Goal: Task Accomplishment & Management: Manage account settings

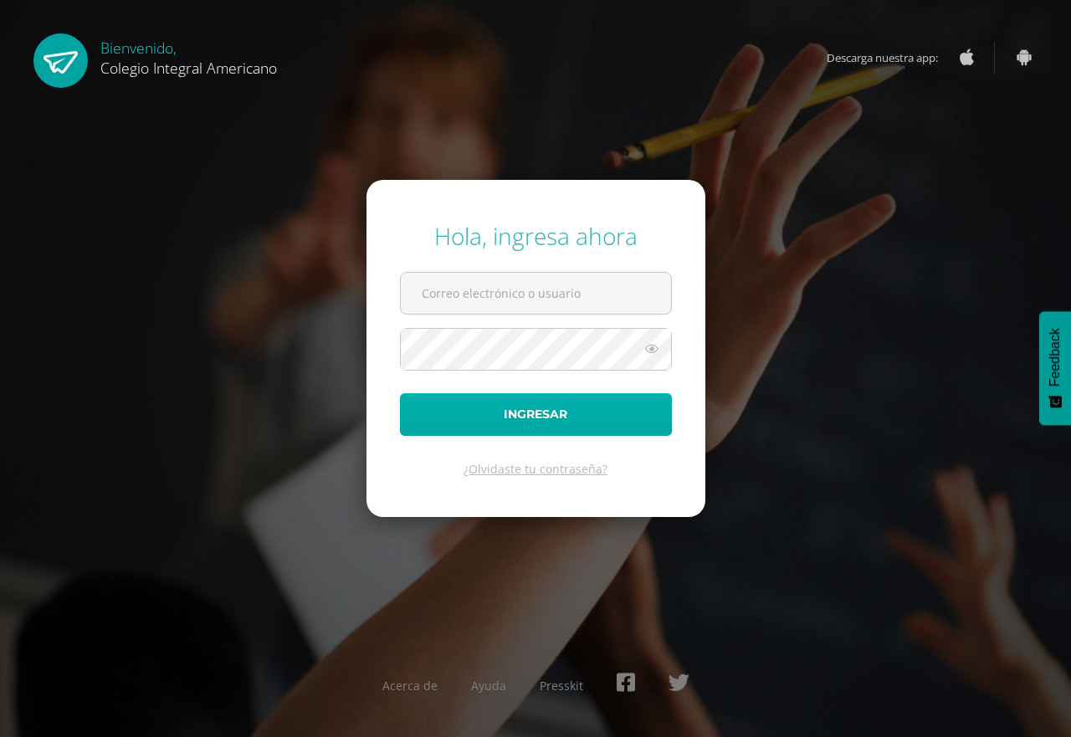
type input "mjolon@integralamericano.edu.gt"
click at [453, 417] on button "Ingresar" at bounding box center [536, 414] width 272 height 43
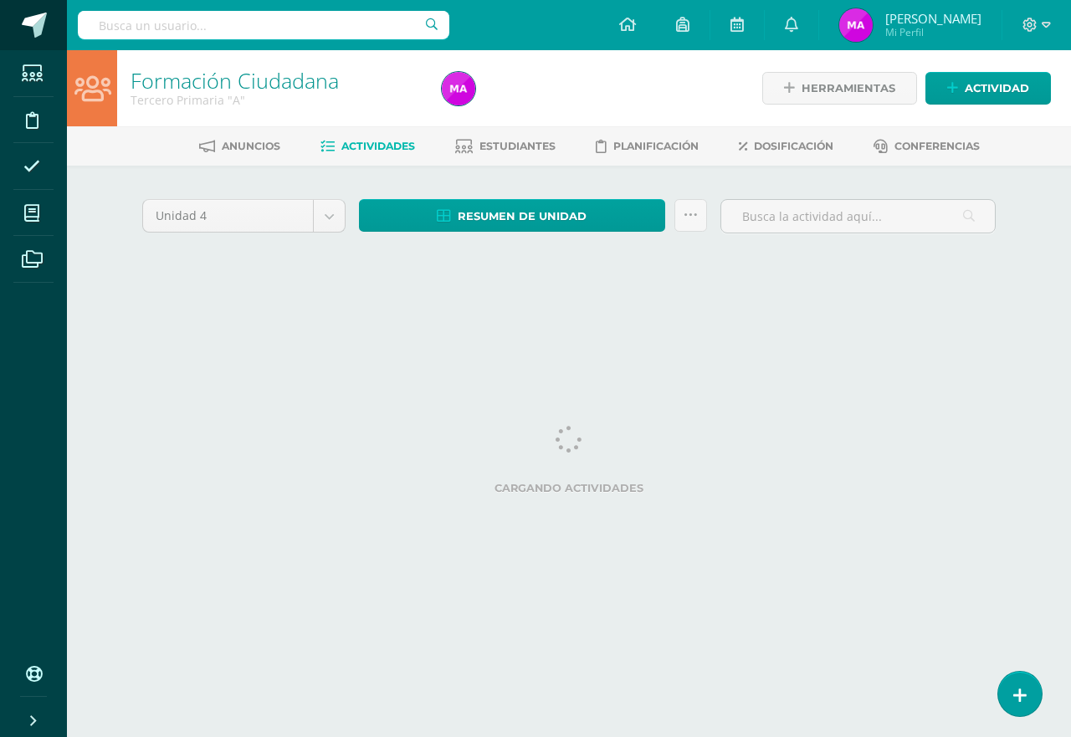
click at [22, 23] on span at bounding box center [34, 25] width 25 height 25
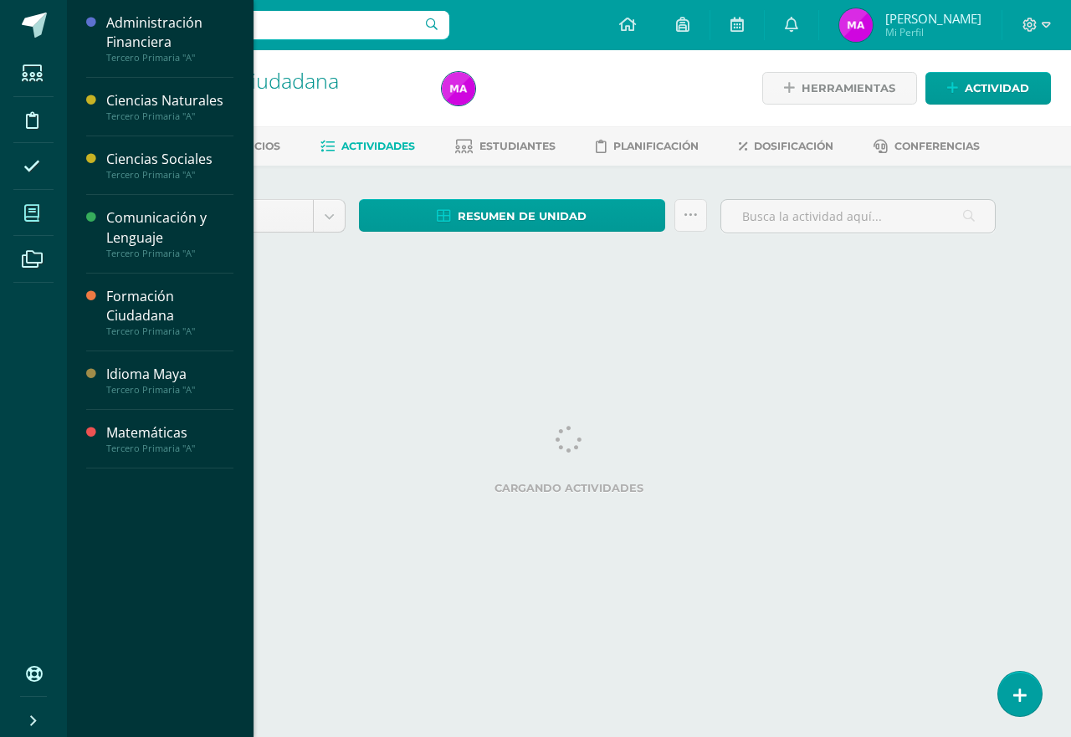
click at [17, 215] on span at bounding box center [32, 213] width 38 height 38
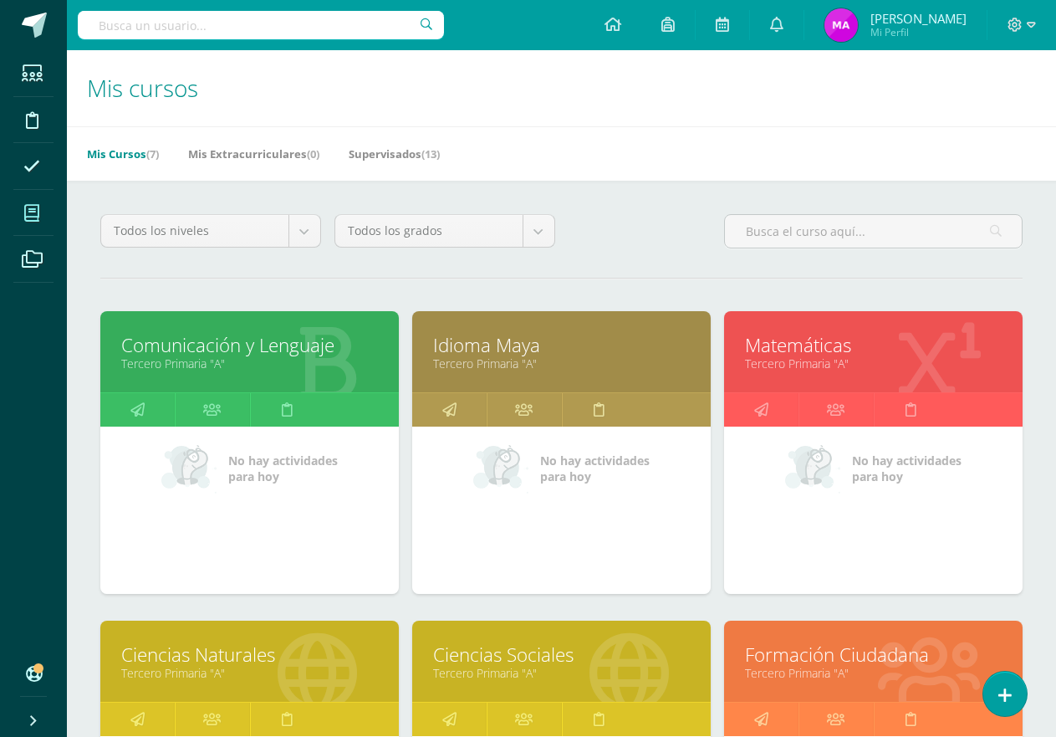
click at [785, 348] on link "Matemáticas" at bounding box center [873, 345] width 257 height 26
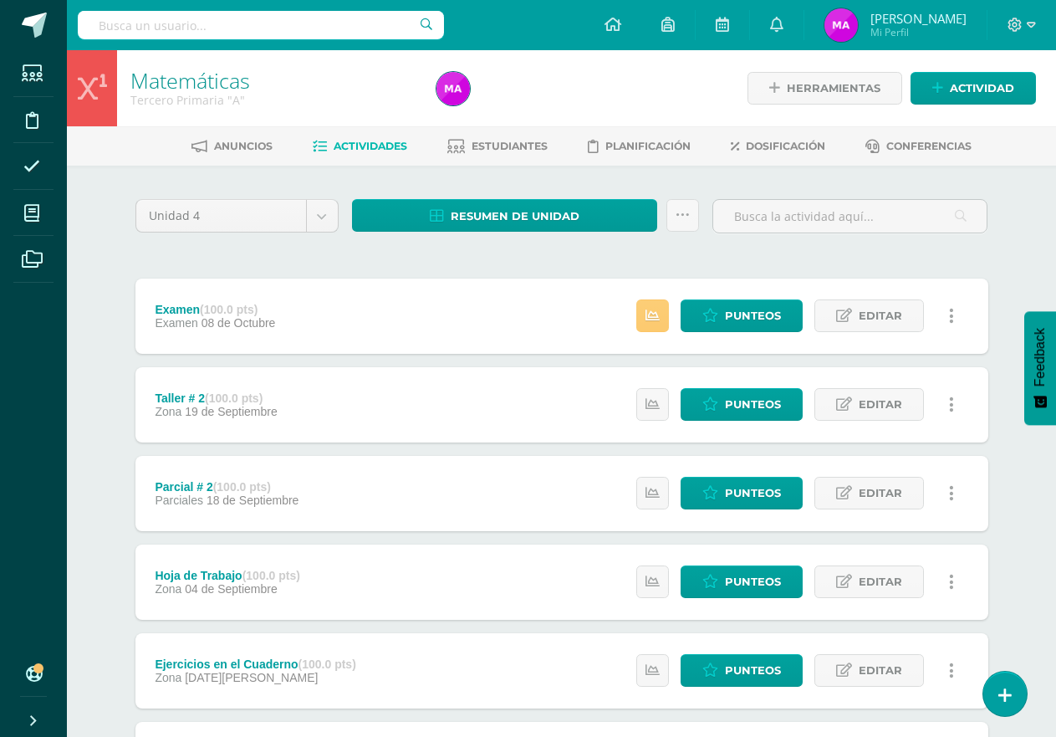
click at [628, 314] on div "Estatus de Actividad: 1 Estudiantes sin calificar 0 Estudiantes con cero Media …" at bounding box center [799, 316] width 377 height 75
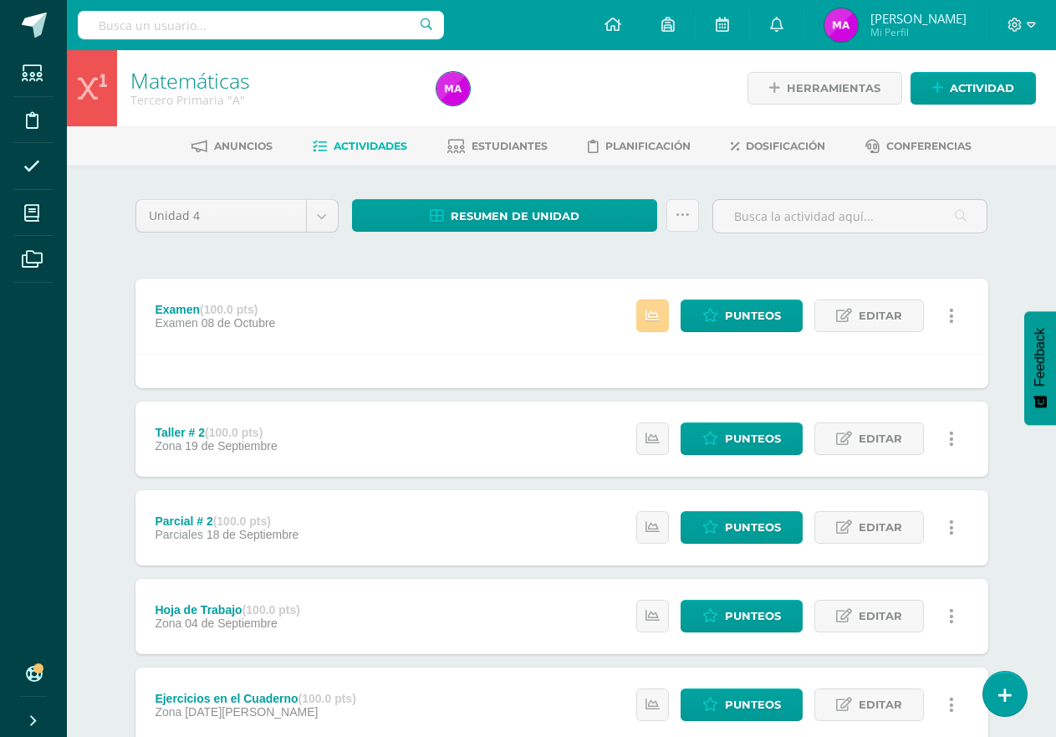
click at [644, 309] on link at bounding box center [653, 315] width 33 height 33
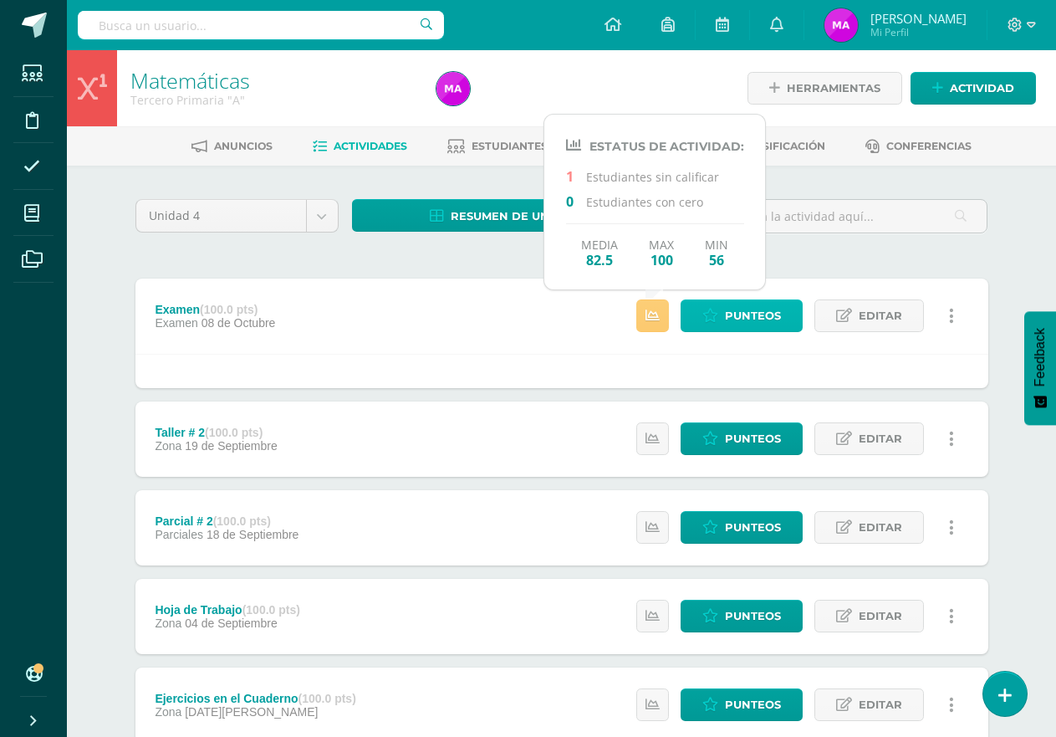
click at [731, 308] on span "Punteos" at bounding box center [753, 315] width 56 height 31
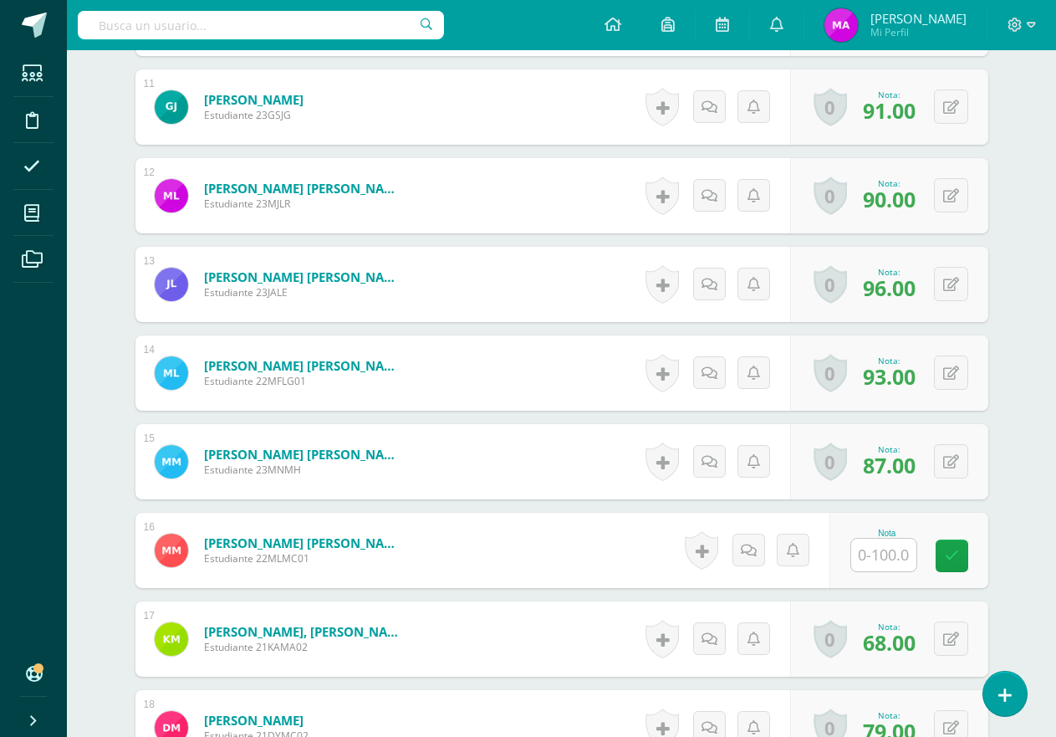
scroll to position [1566, 0]
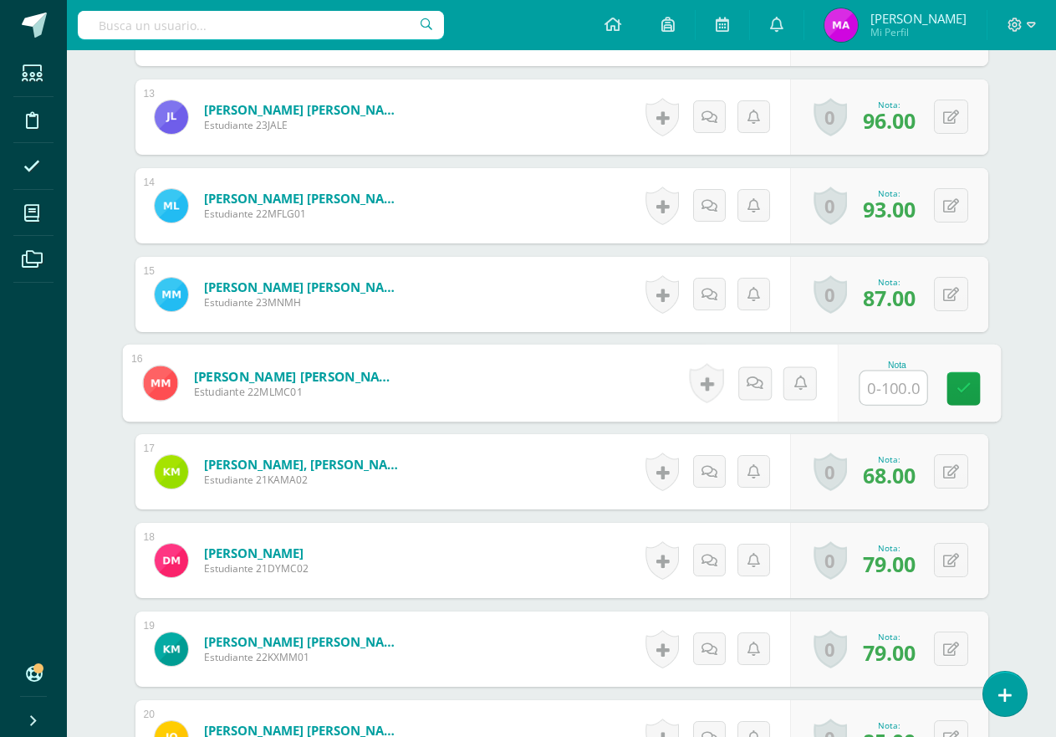
click at [878, 390] on input "text" at bounding box center [893, 387] width 67 height 33
type input "88"
click at [1026, 349] on div "Matemáticas Tercero Primaria "A" Herramientas Detalle de asistencias Actividad …" at bounding box center [562, 165] width 990 height 3363
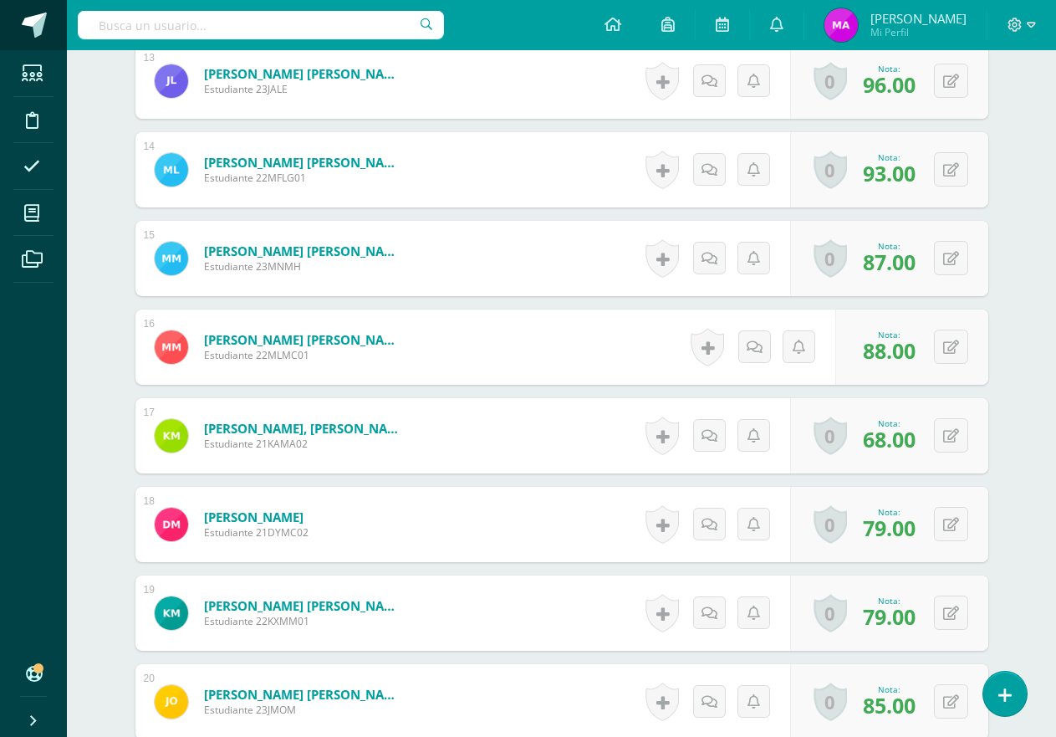
scroll to position [1020, 0]
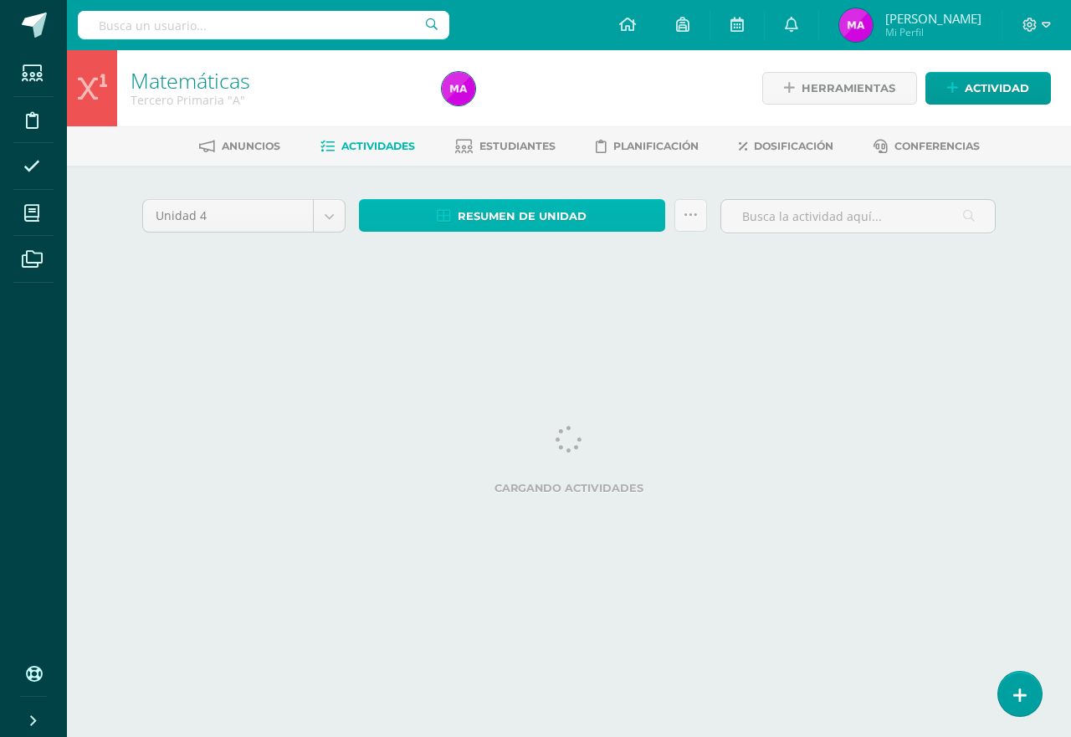
click at [472, 214] on span "Resumen de unidad" at bounding box center [522, 216] width 129 height 31
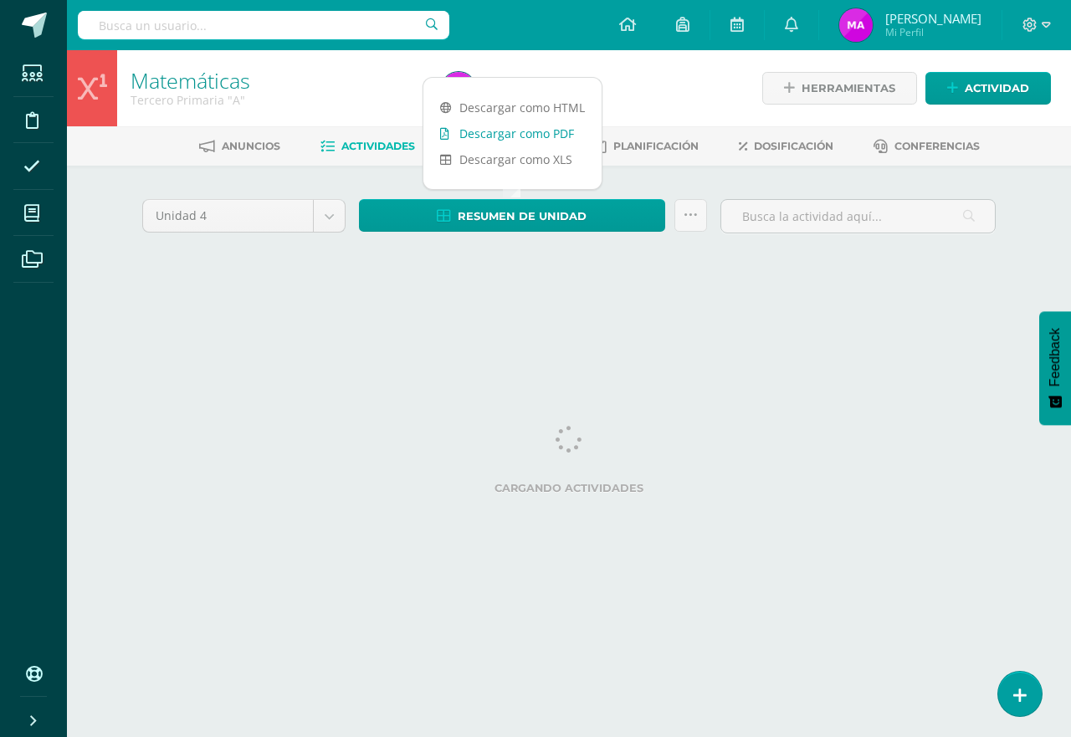
click at [555, 131] on link "Descargar como PDF" at bounding box center [512, 133] width 178 height 26
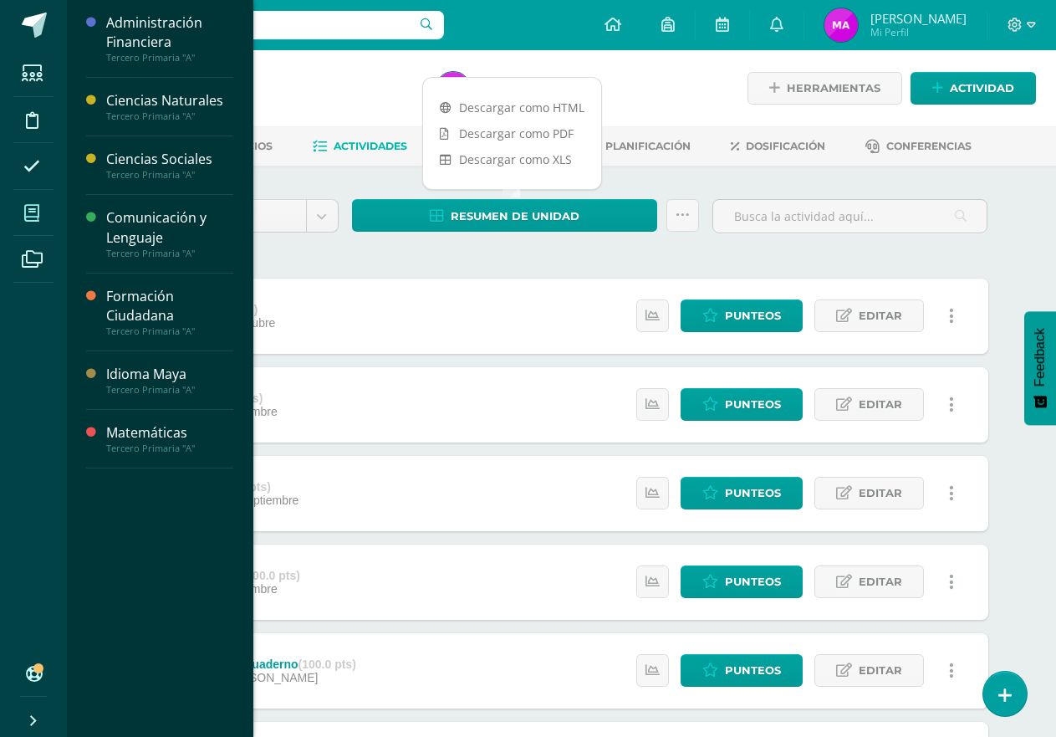
click at [34, 207] on icon at bounding box center [31, 213] width 15 height 17
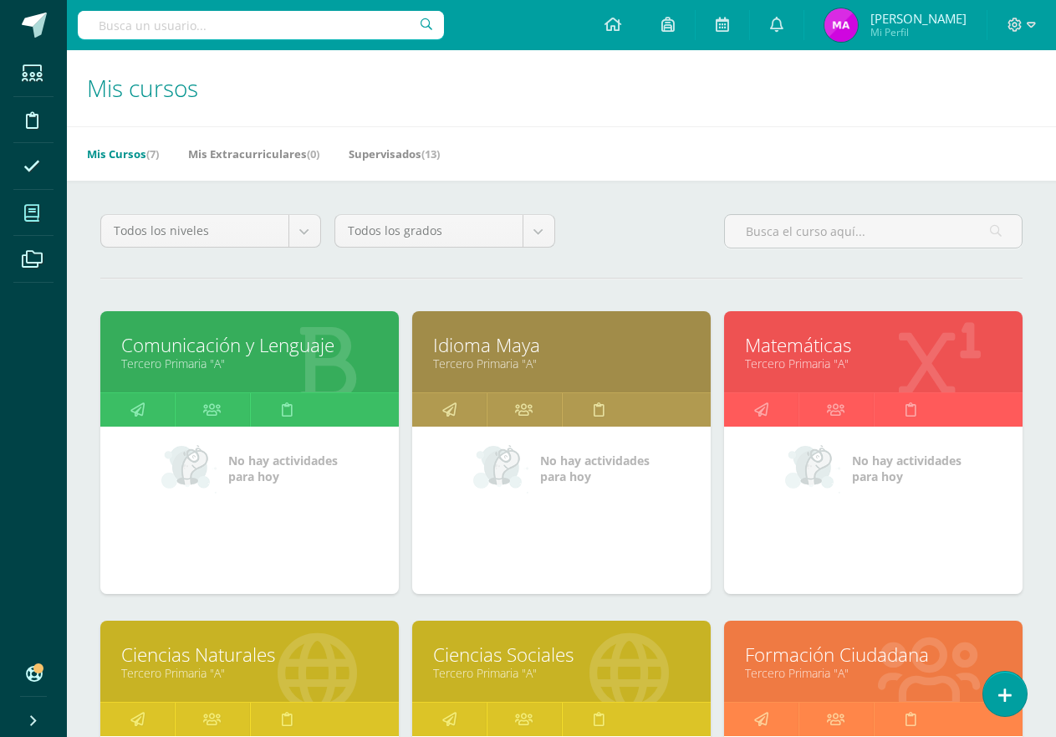
click at [332, 354] on link "Comunicación y Lenguaje" at bounding box center [249, 345] width 257 height 26
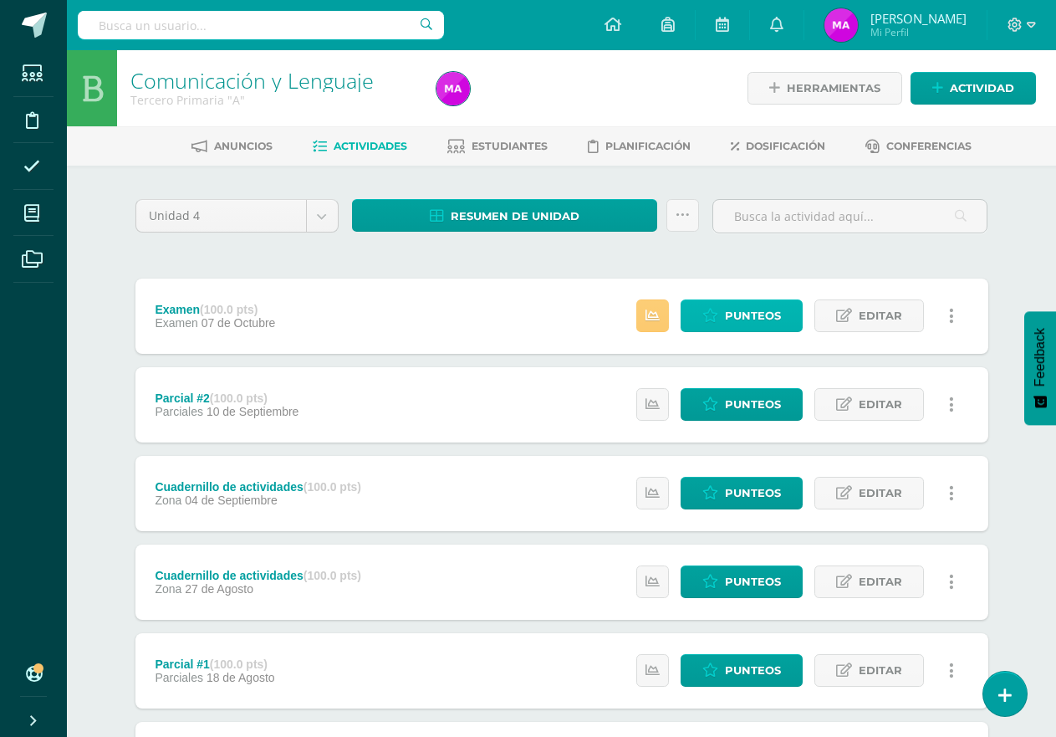
click at [728, 330] on span "Punteos" at bounding box center [753, 315] width 56 height 31
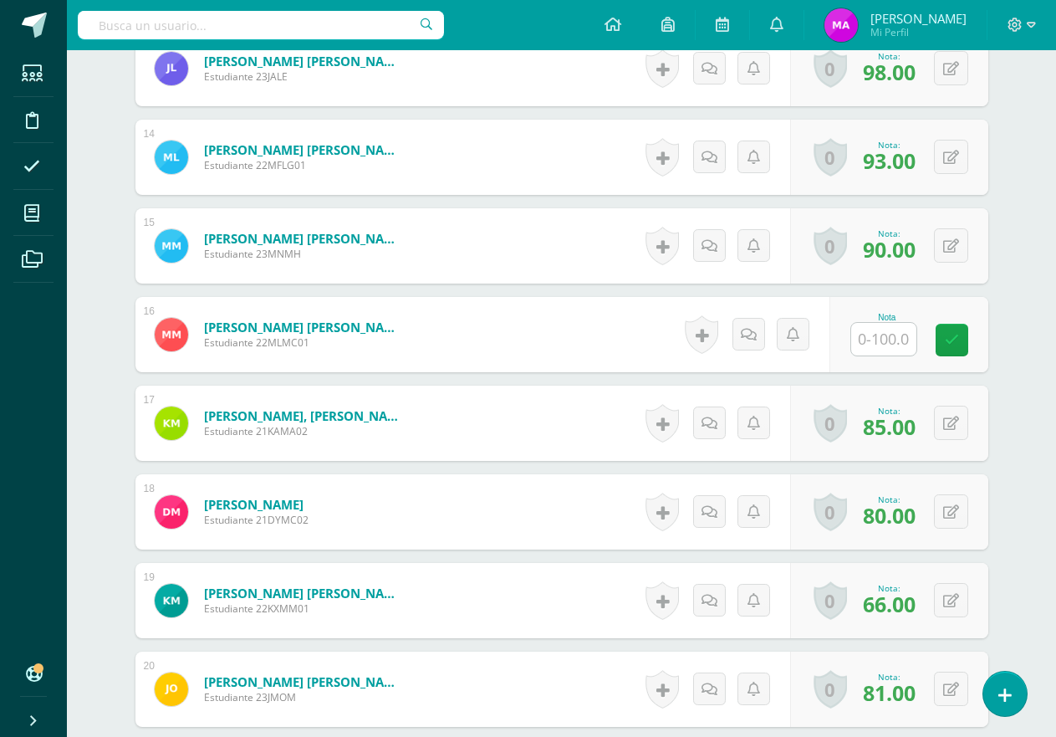
scroll to position [1605, 0]
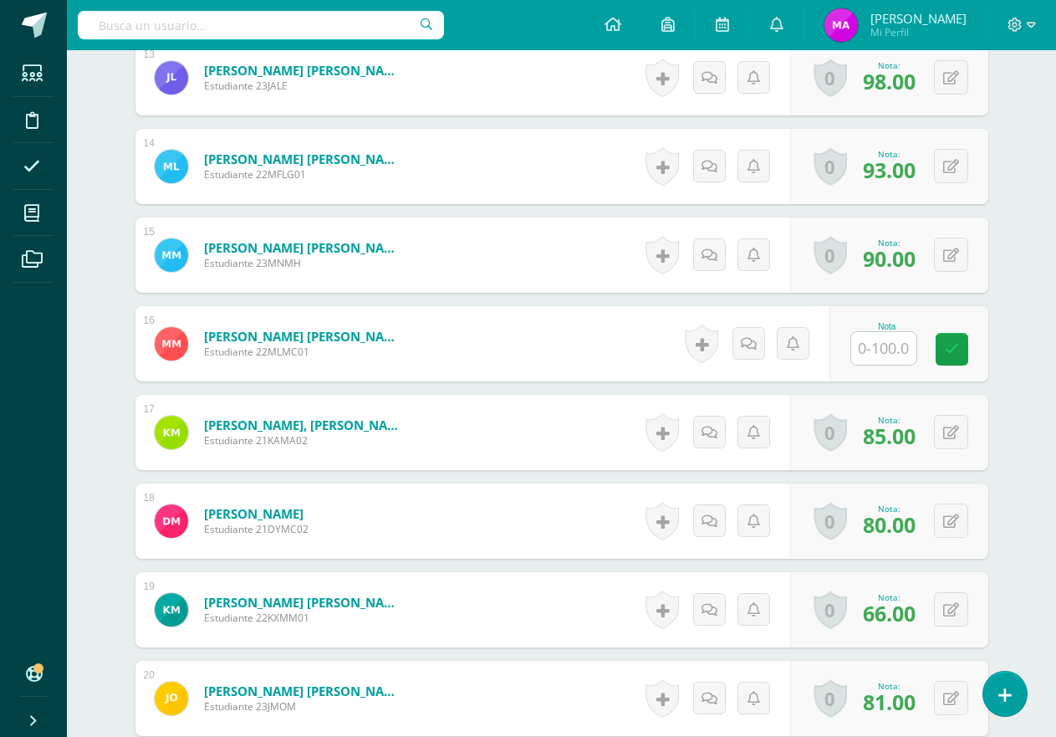
click at [887, 361] on input "text" at bounding box center [884, 348] width 65 height 33
type input "96"
click at [1044, 139] on div "Comunicación y Lenguaje Tercero Primaria "A" Herramientas Detalle de asistencia…" at bounding box center [562, 218] width 990 height 3547
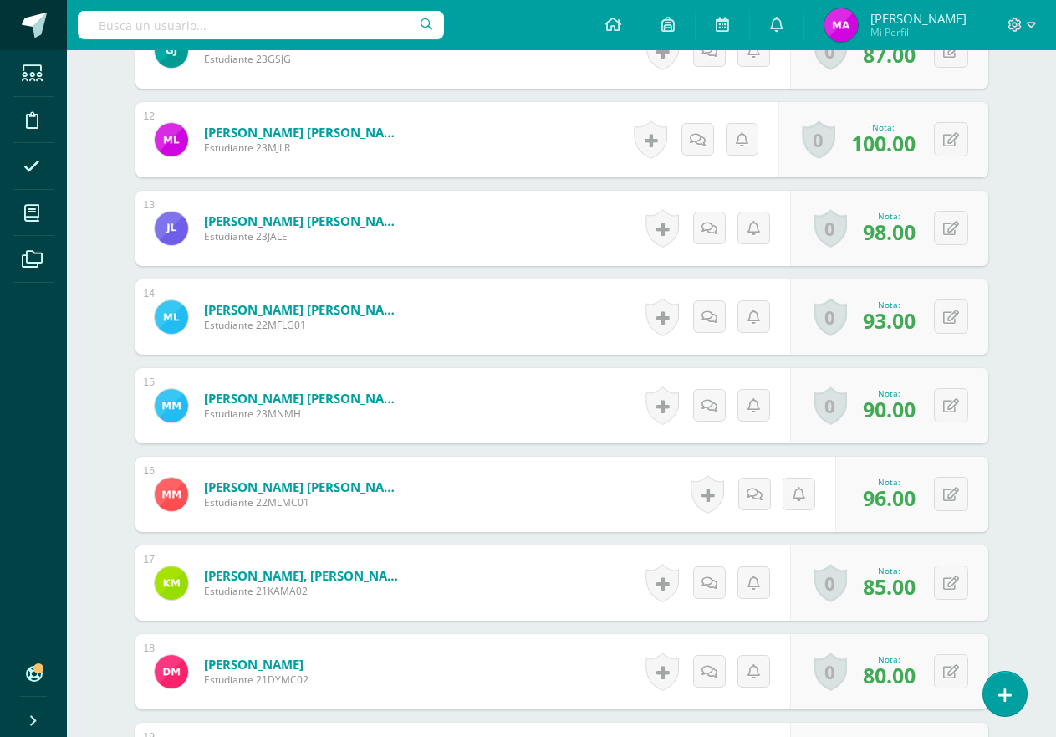
scroll to position [1271, 0]
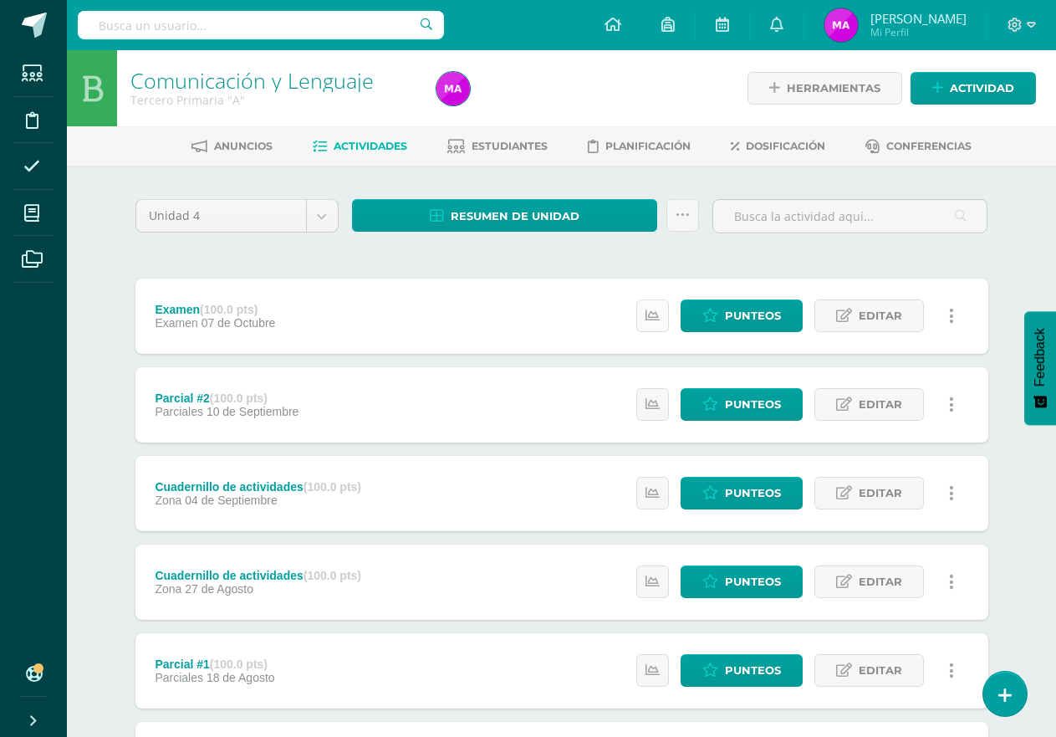
click at [652, 318] on icon at bounding box center [653, 316] width 14 height 14
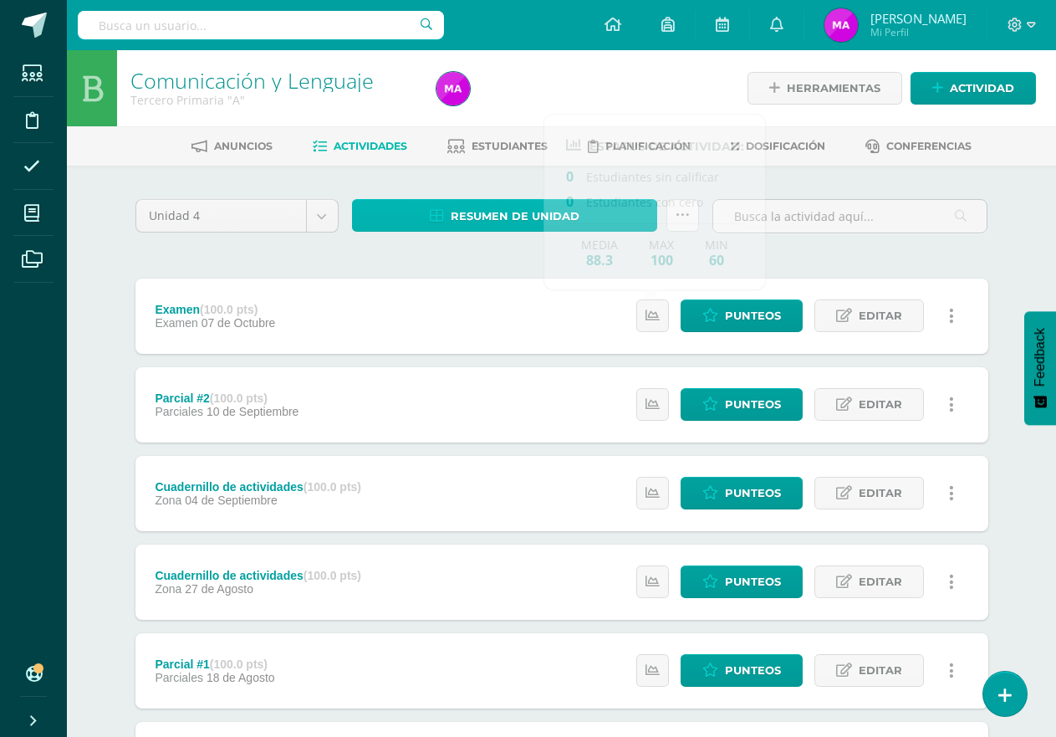
click at [485, 217] on span "Resumen de unidad" at bounding box center [515, 216] width 129 height 31
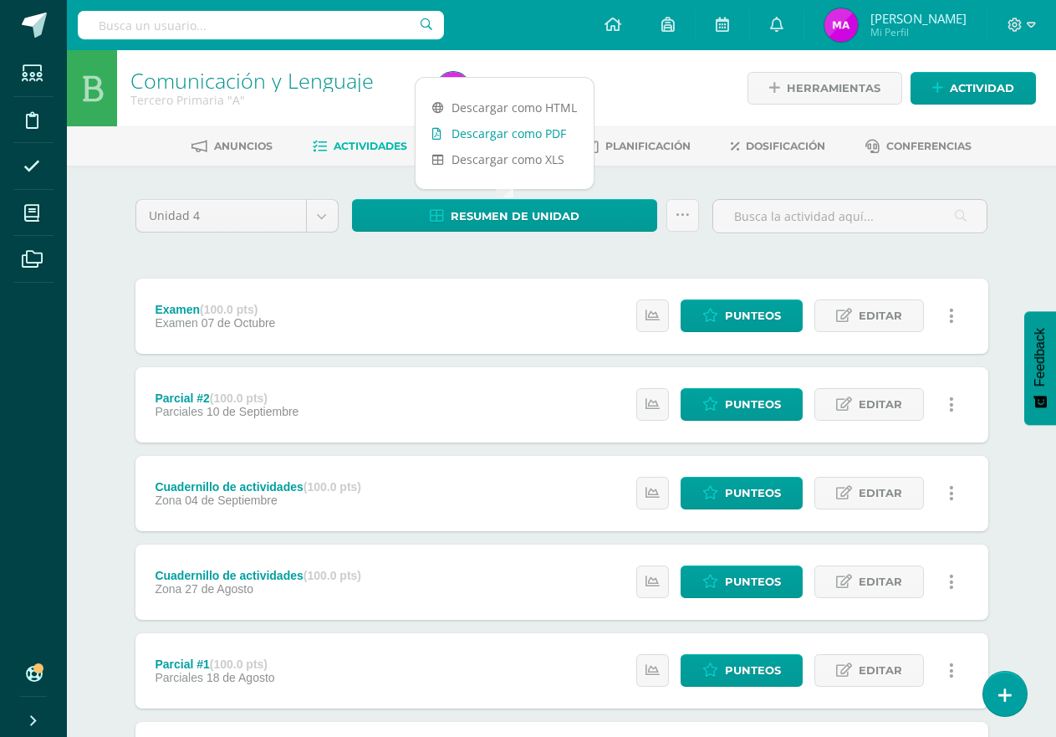
click at [519, 130] on link "Descargar como PDF" at bounding box center [505, 133] width 178 height 26
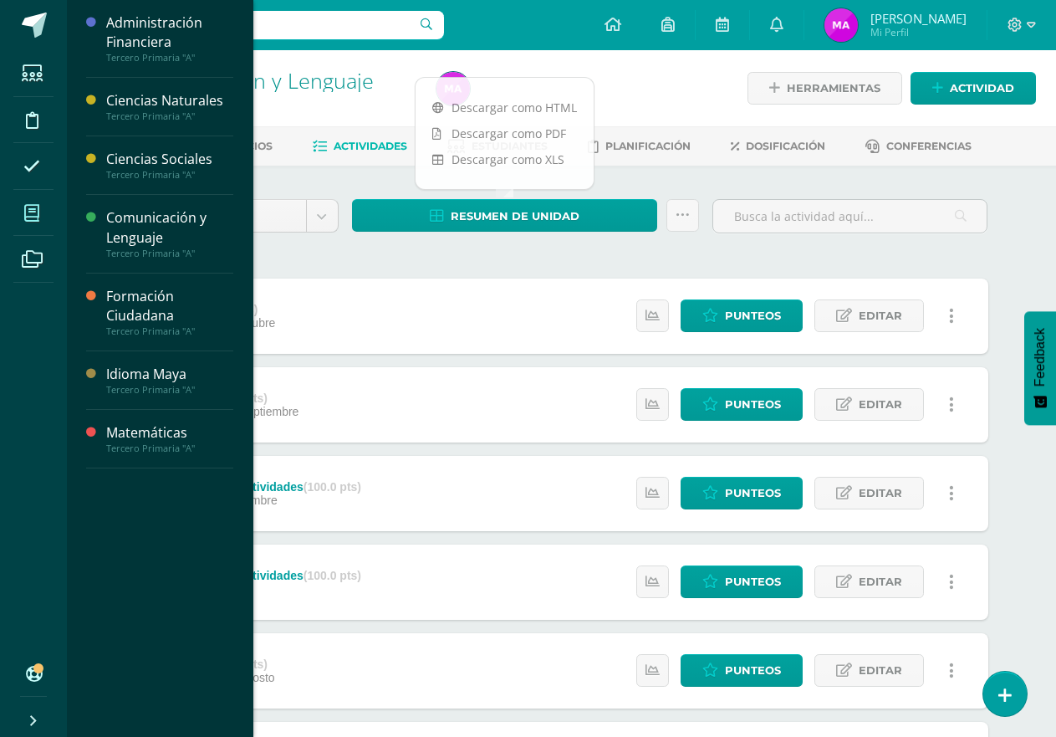
click at [35, 209] on icon at bounding box center [31, 213] width 15 height 17
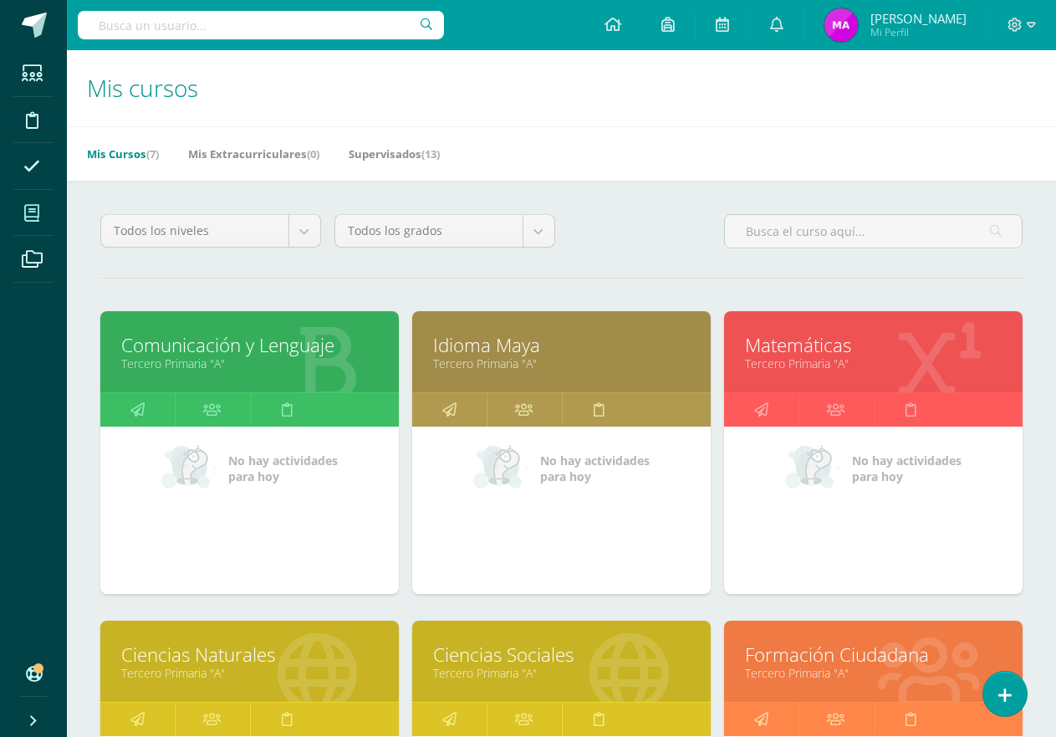
click at [817, 651] on link "Formación Ciudadana" at bounding box center [873, 655] width 257 height 26
click at [806, 644] on link "Formación Ciudadana" at bounding box center [873, 655] width 257 height 26
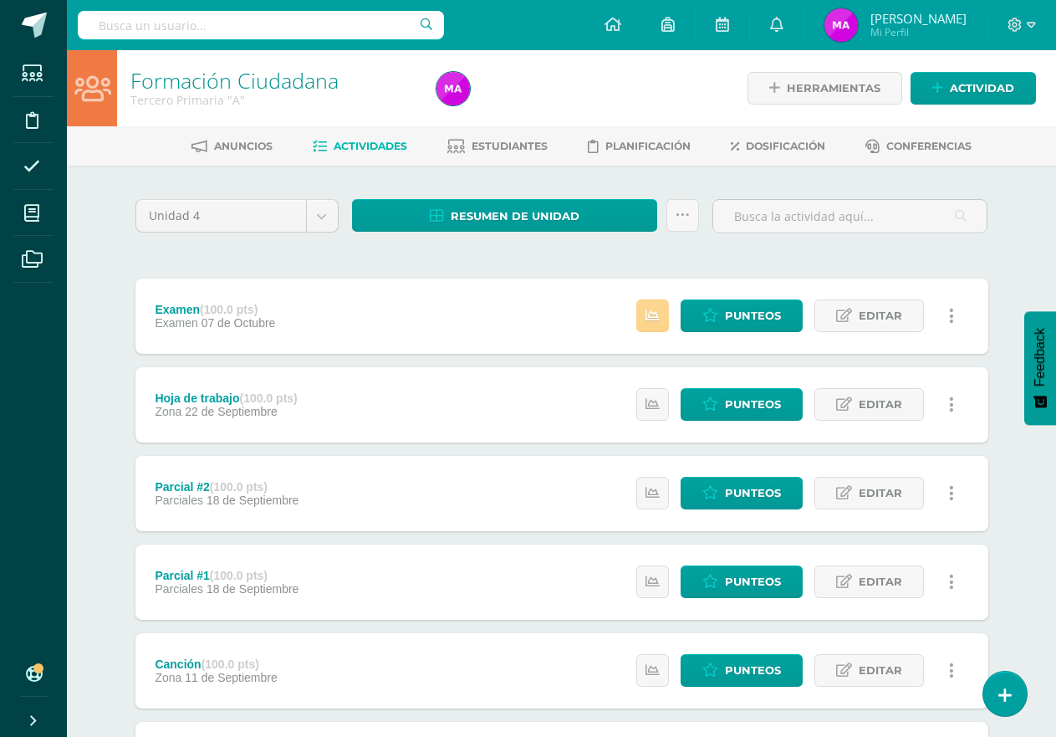
click at [645, 325] on link at bounding box center [653, 315] width 33 height 33
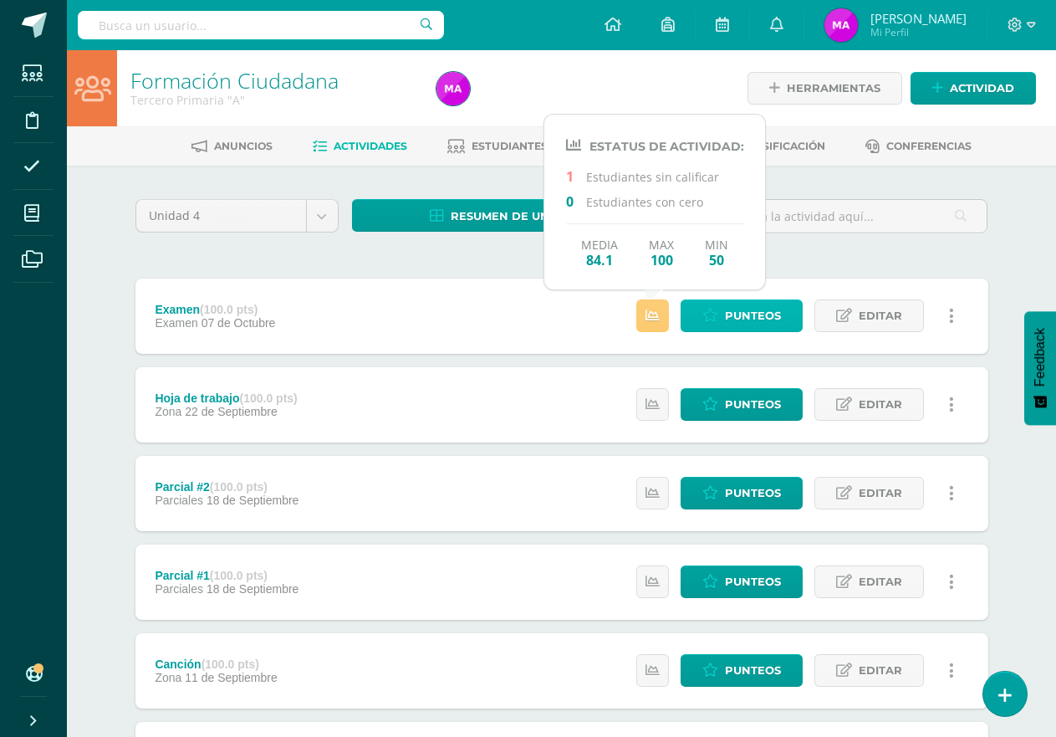
click at [723, 317] on link "Punteos" at bounding box center [742, 315] width 122 height 33
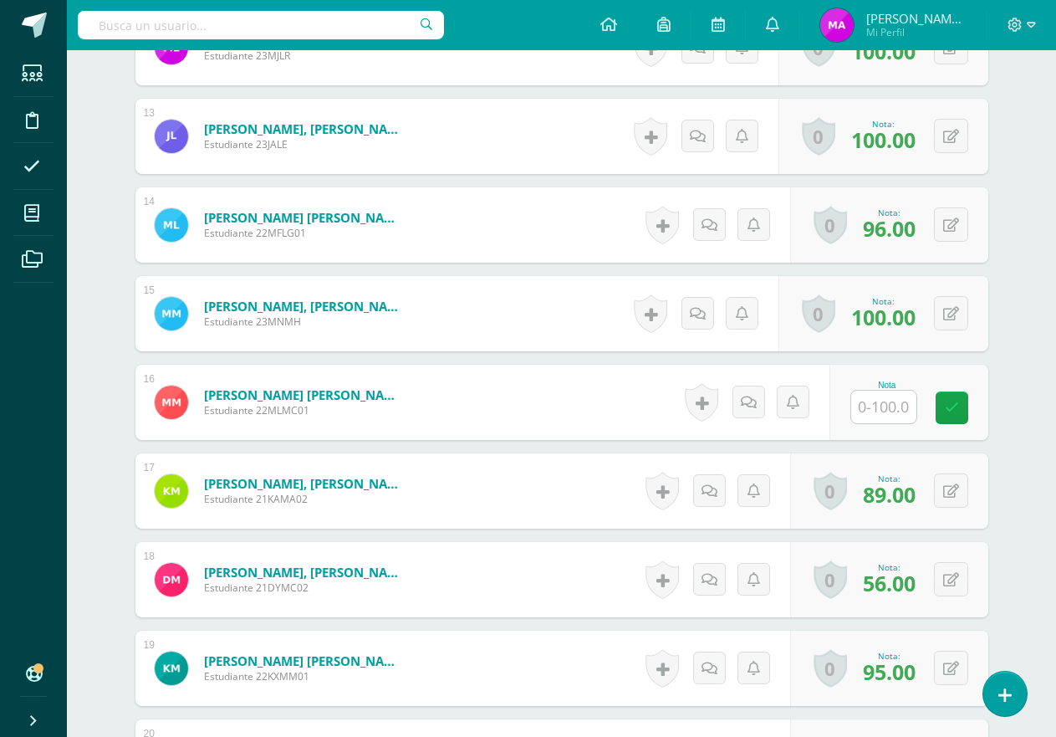
scroll to position [1593, 0]
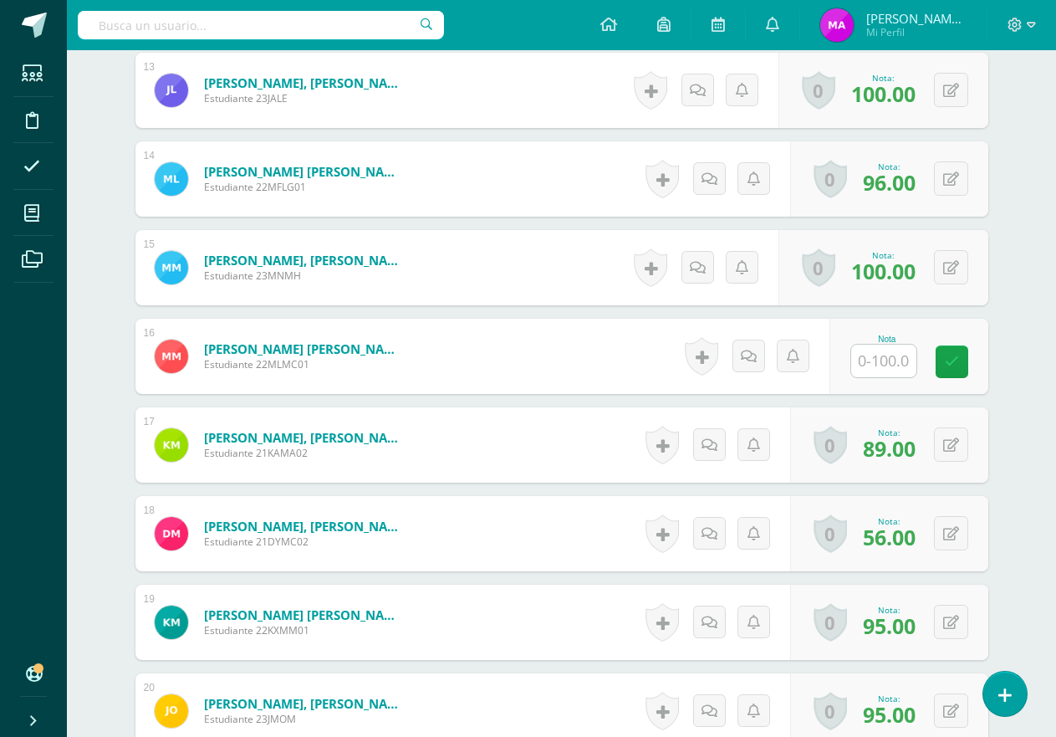
click at [877, 360] on input "text" at bounding box center [884, 361] width 65 height 33
type input "96"
click at [1019, 252] on div "¿Estás seguro que quieres eliminar esta actividad? Esto borrará la actividad y …" at bounding box center [562, 288] width 920 height 3431
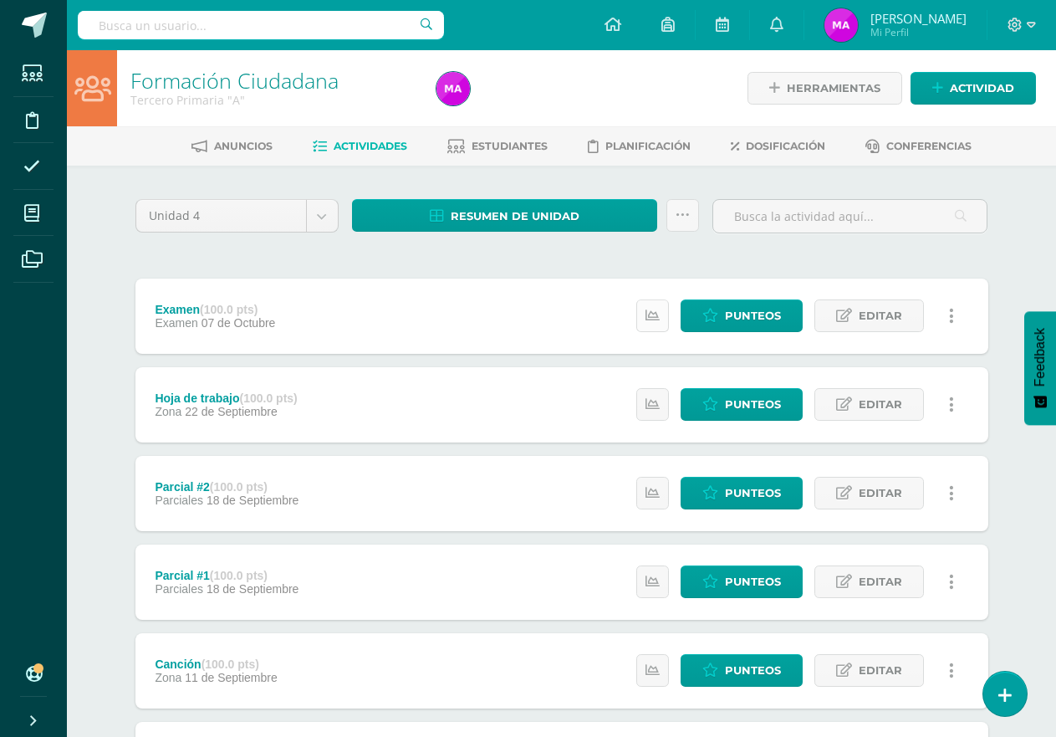
click at [660, 317] on icon at bounding box center [653, 316] width 14 height 14
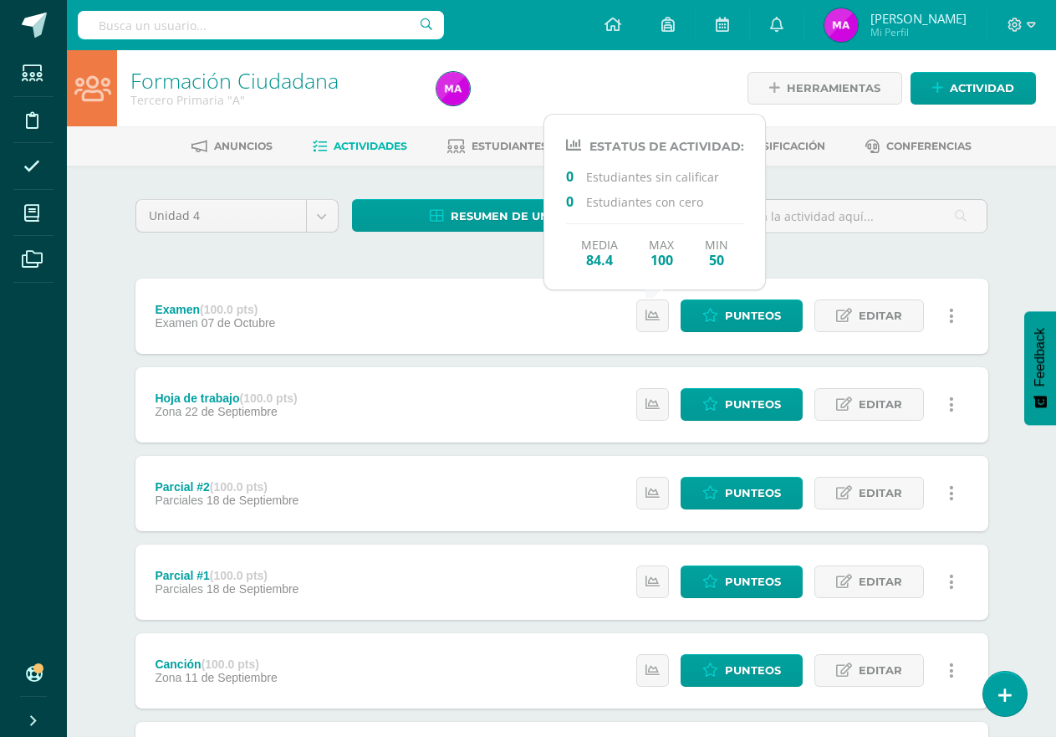
drag, startPoint x: 517, startPoint y: 259, endPoint x: 502, endPoint y: 234, distance: 29.3
click at [517, 259] on div "Unidad 4 Unidad 1 Unidad 2 Unidad 3 Unidad 4 Resumen de unidad Descargar como H…" at bounding box center [562, 711] width 867 height 1025
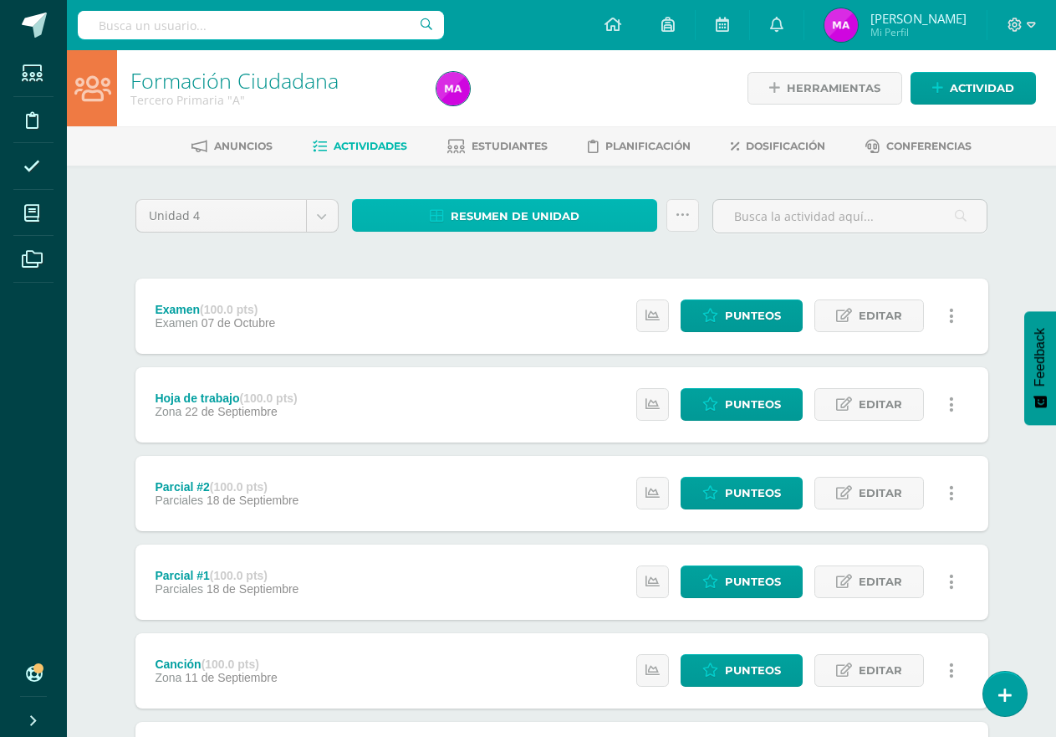
click at [509, 209] on span "Resumen de unidad" at bounding box center [515, 216] width 129 height 31
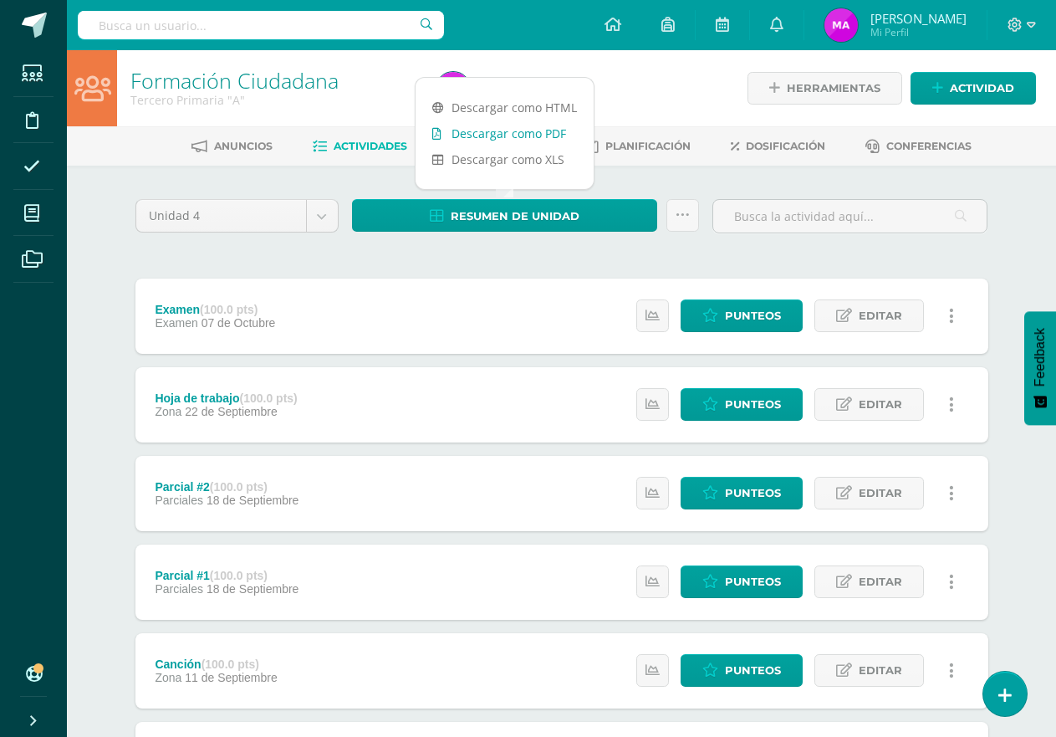
click at [508, 129] on link "Descargar como PDF" at bounding box center [505, 133] width 178 height 26
click at [1031, 15] on div at bounding box center [1022, 25] width 69 height 50
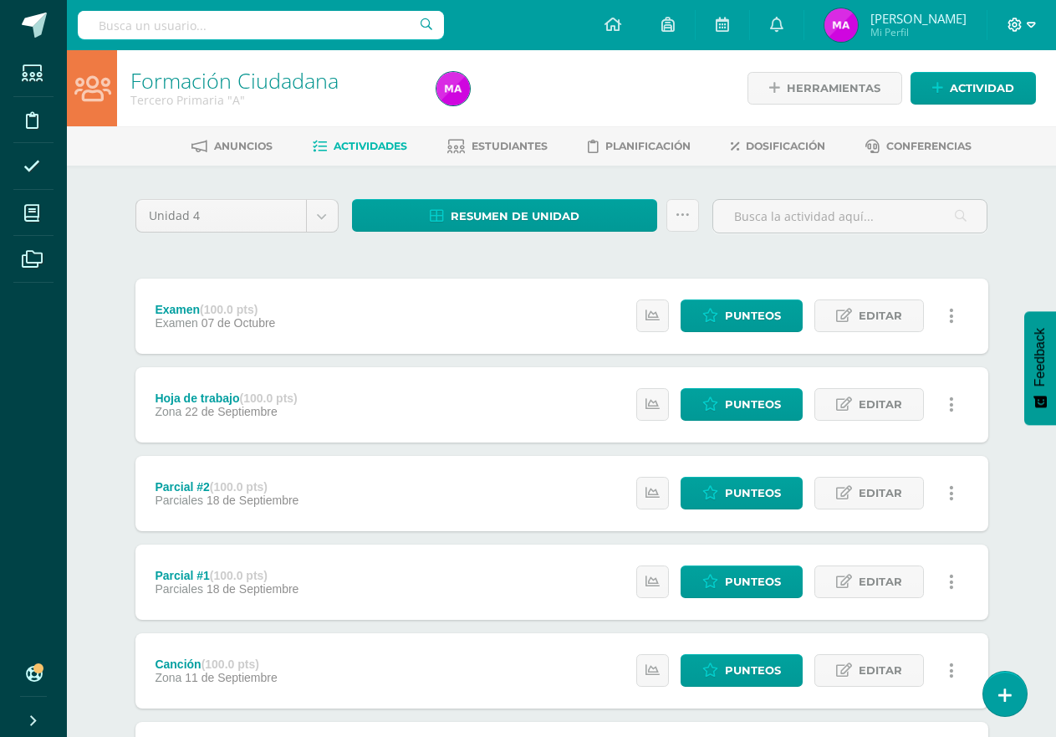
click at [1027, 23] on icon at bounding box center [1031, 25] width 9 height 15
click at [982, 116] on span "Cerrar sesión" at bounding box center [979, 114] width 75 height 16
